Goal: Task Accomplishment & Management: Complete application form

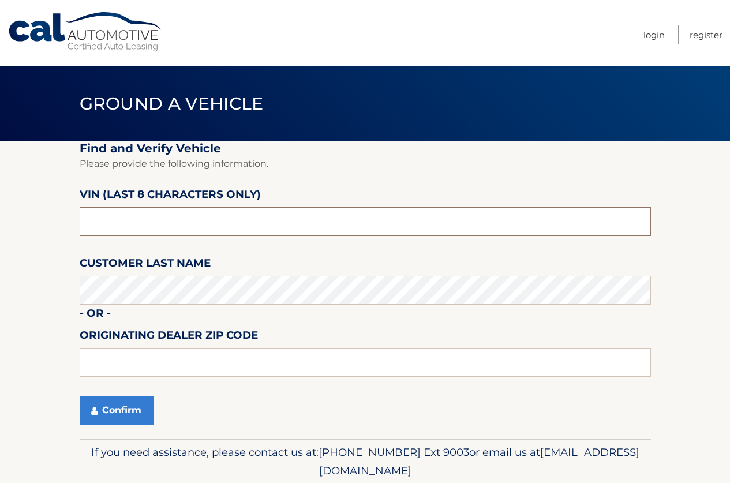
click at [182, 219] on input "text" at bounding box center [365, 221] width 571 height 29
click at [251, 228] on input "text" at bounding box center [365, 221] width 571 height 29
type input "NN429019"
click at [80, 396] on button "Confirm" at bounding box center [117, 410] width 74 height 29
